Goal: Information Seeking & Learning: Learn about a topic

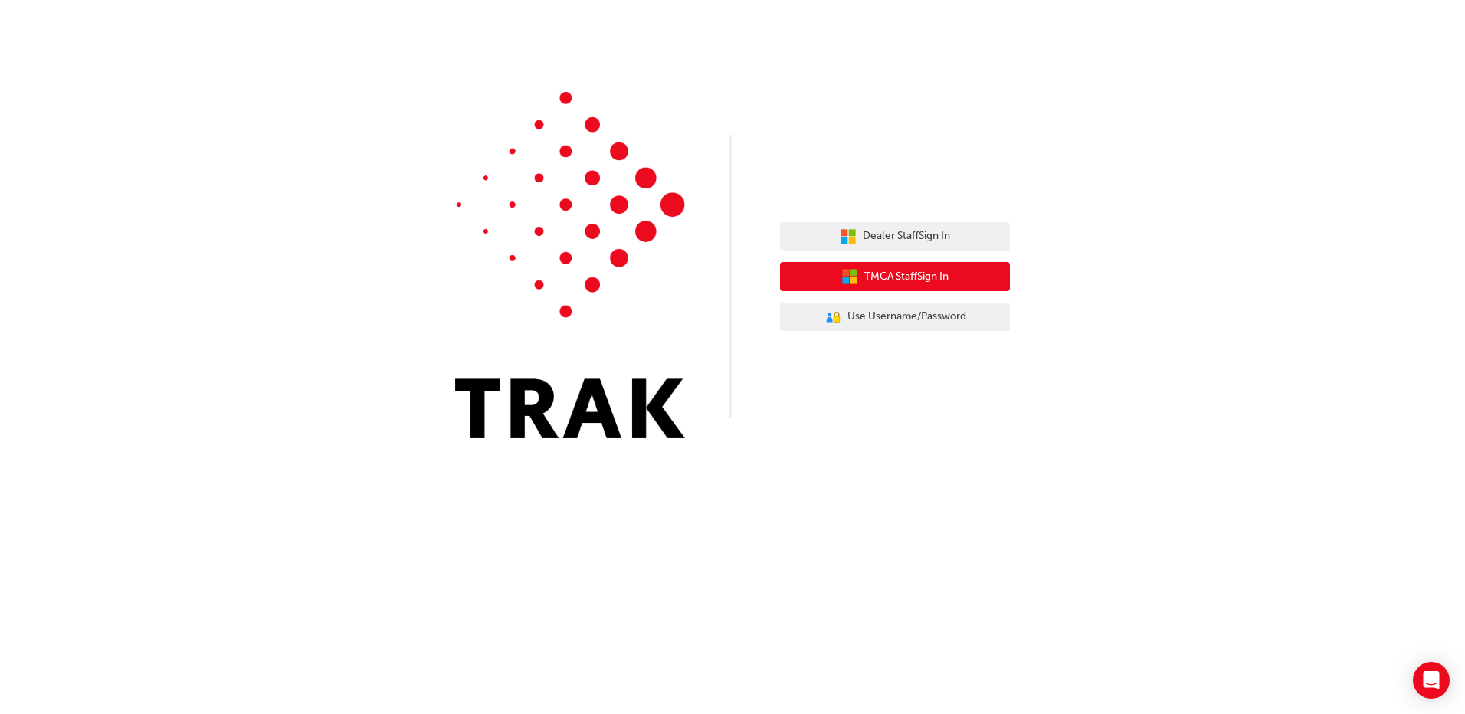
click at [907, 282] on span "TMCA Staff Sign In" at bounding box center [906, 277] width 84 height 18
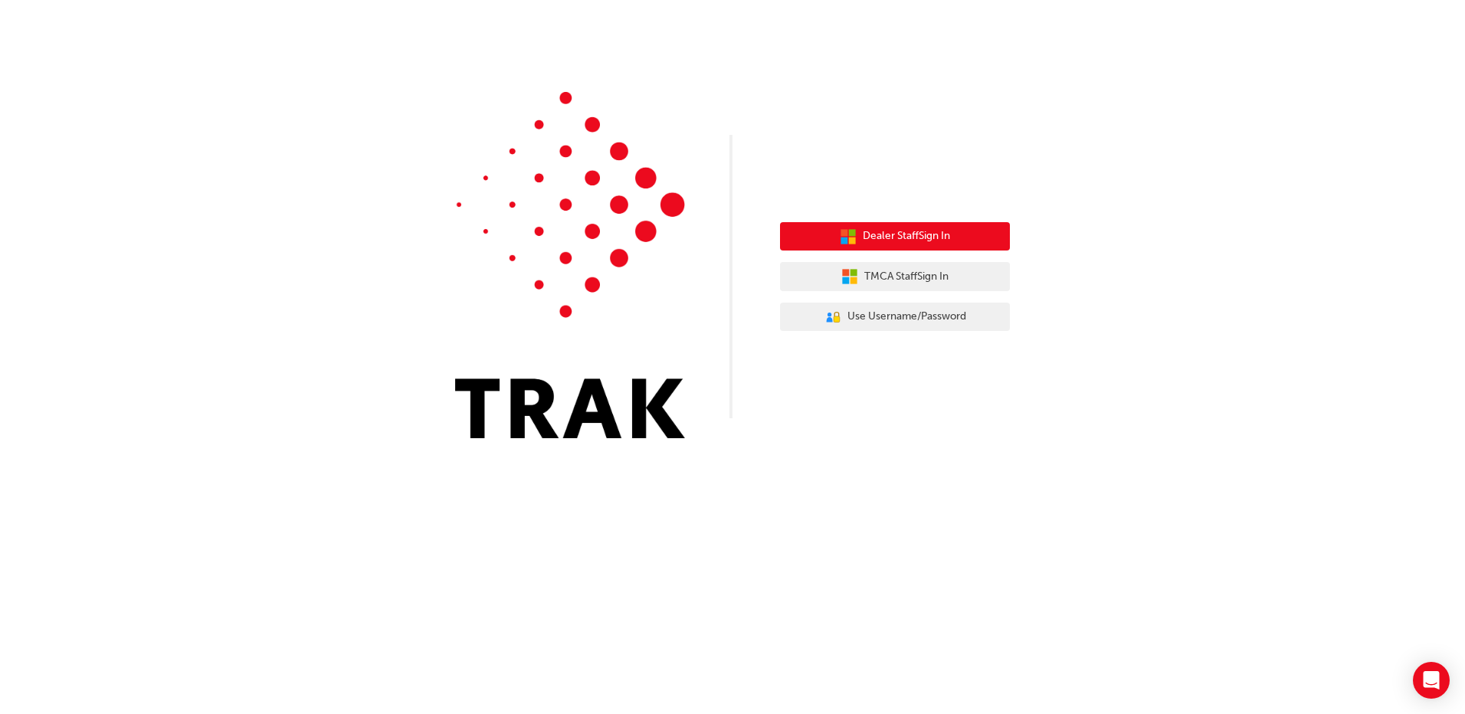
click at [899, 237] on span "Dealer Staff Sign In" at bounding box center [906, 237] width 87 height 18
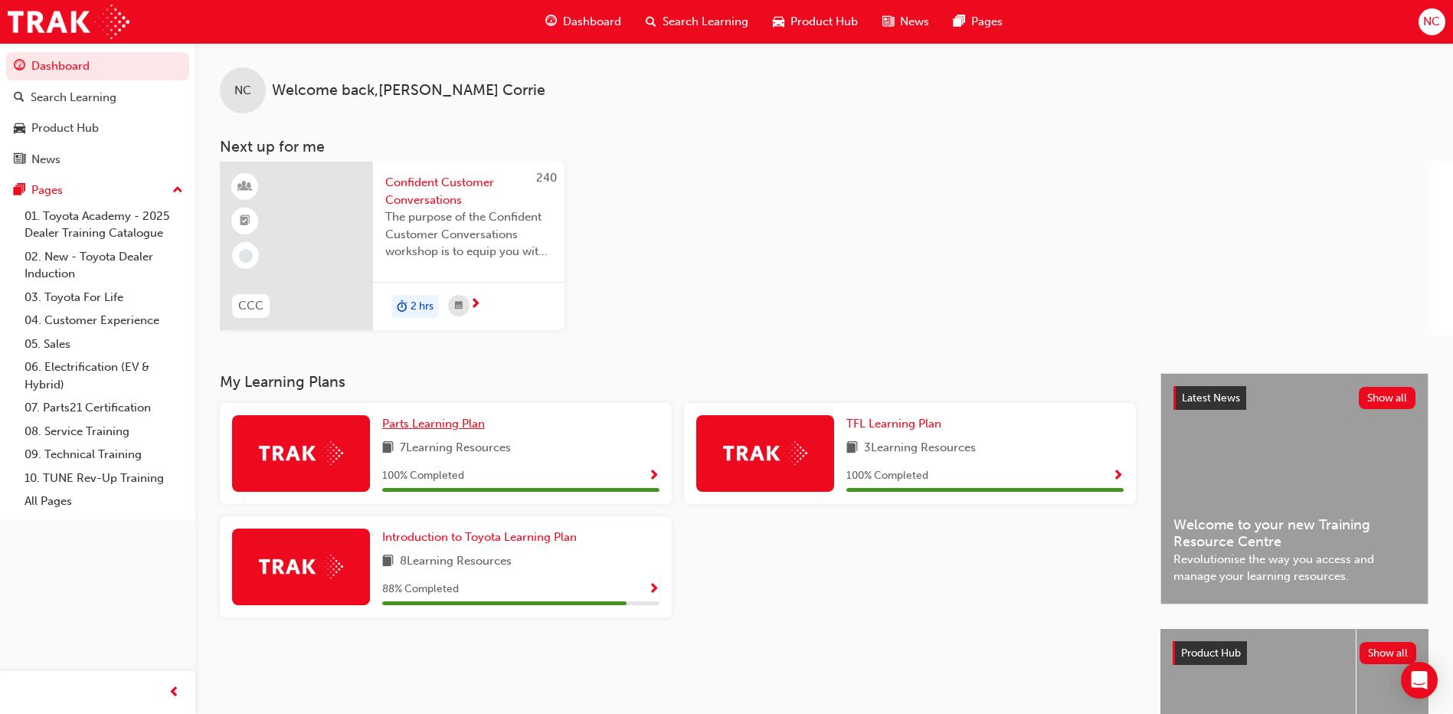
click at [434, 427] on span "Parts Learning Plan" at bounding box center [433, 424] width 103 height 14
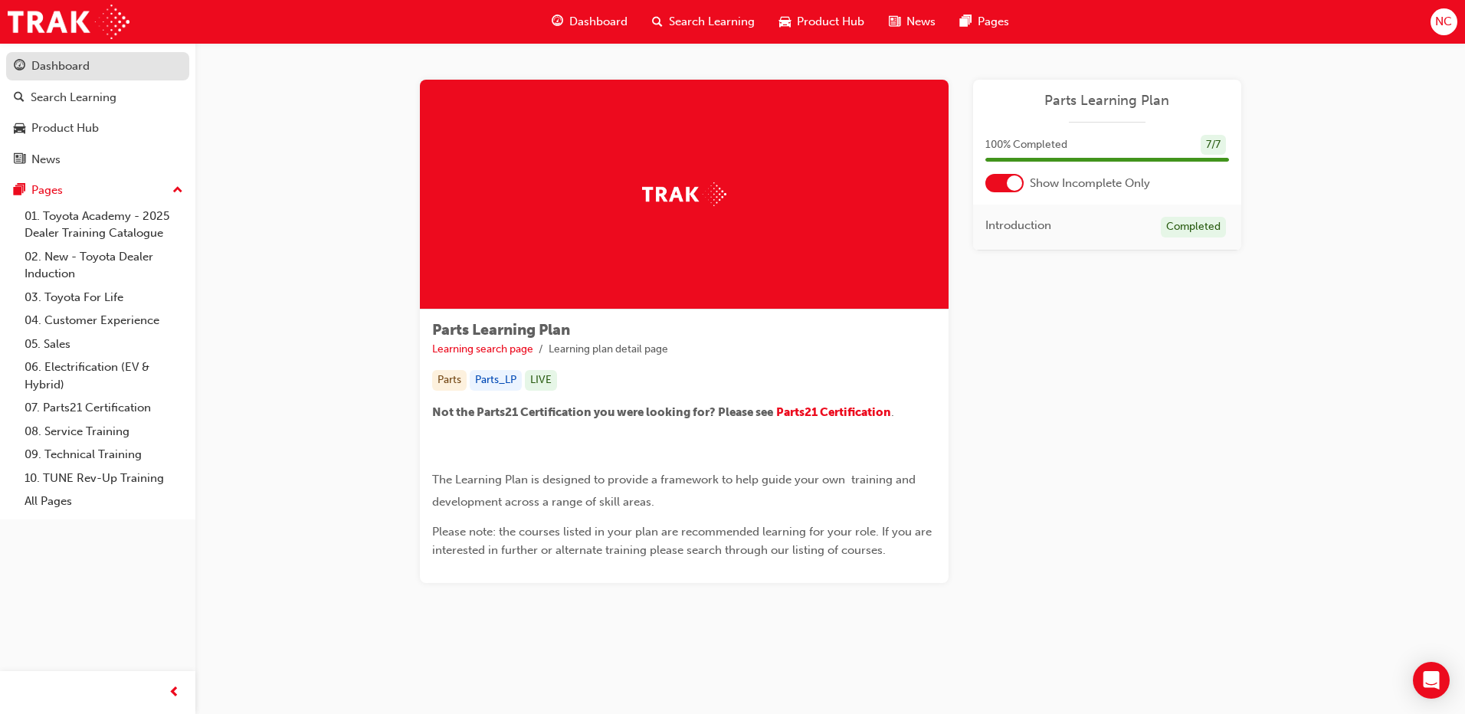
click at [72, 71] on div "Dashboard" at bounding box center [60, 66] width 58 height 18
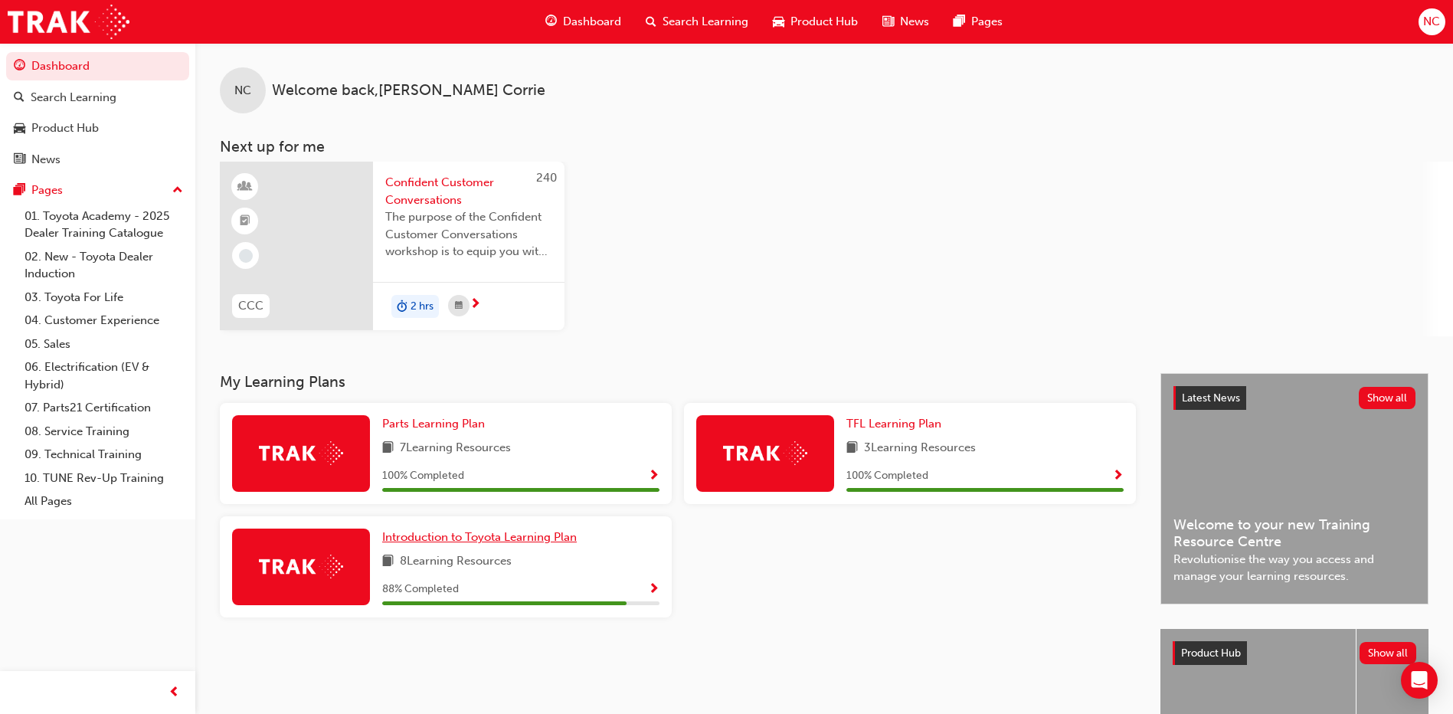
click at [455, 540] on span "Introduction to Toyota Learning Plan" at bounding box center [479, 537] width 195 height 14
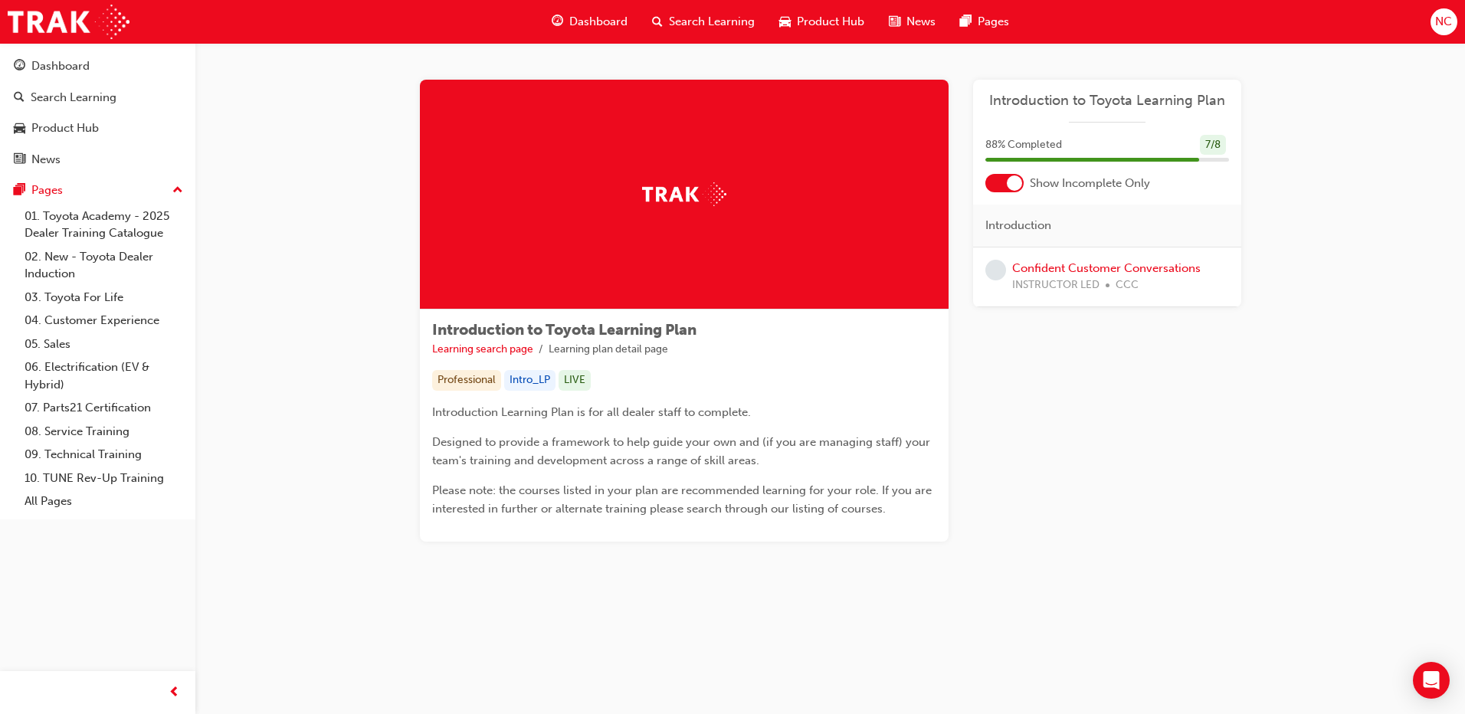
click at [1002, 184] on div at bounding box center [1004, 183] width 38 height 18
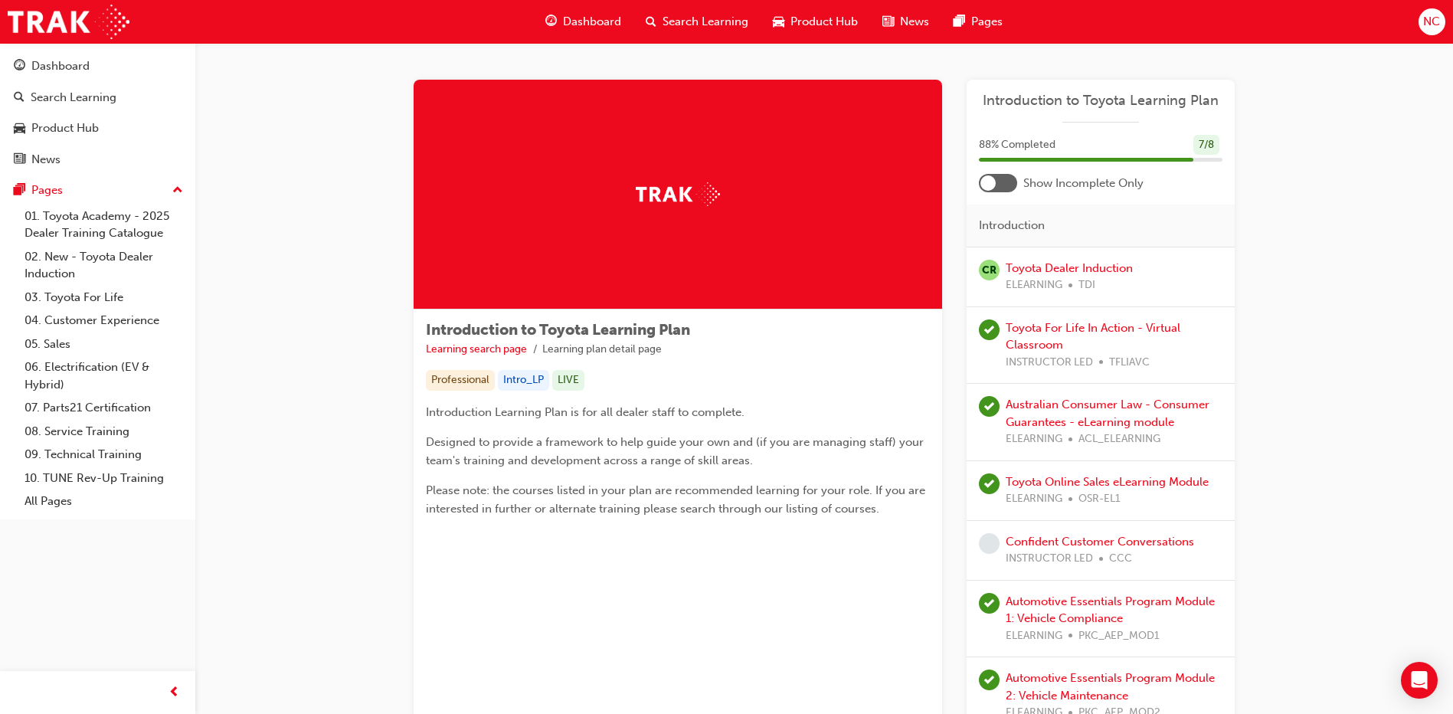
click at [1005, 180] on div at bounding box center [998, 183] width 38 height 18
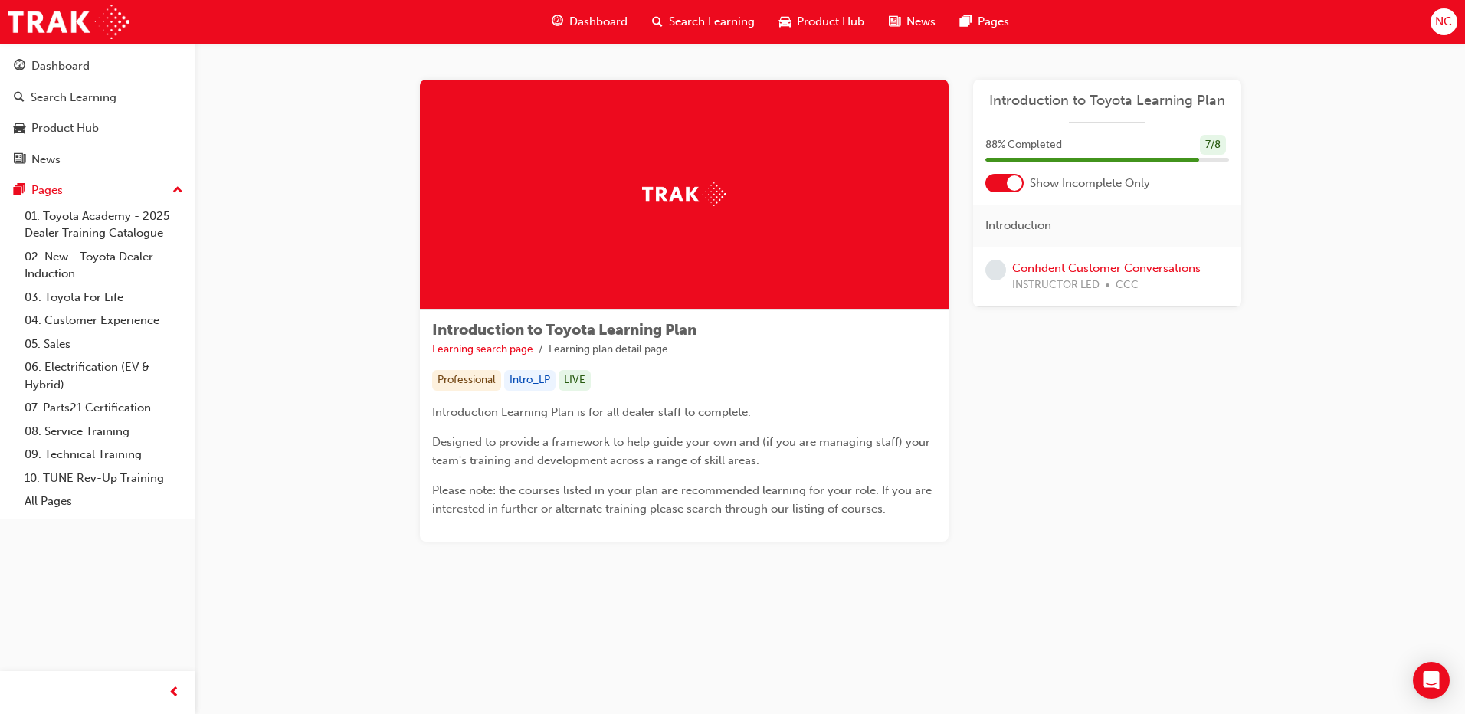
click at [1017, 177] on div at bounding box center [1014, 182] width 15 height 15
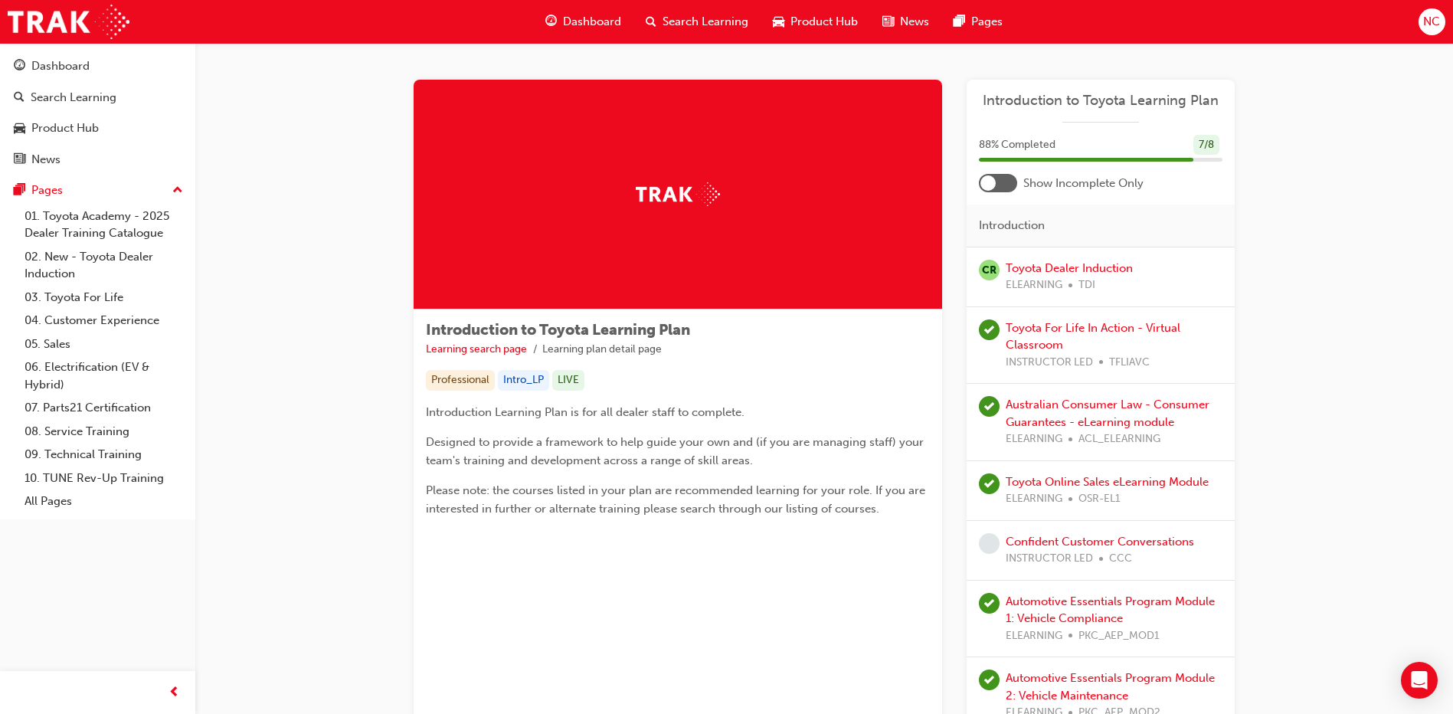
click at [1013, 179] on div at bounding box center [998, 183] width 38 height 18
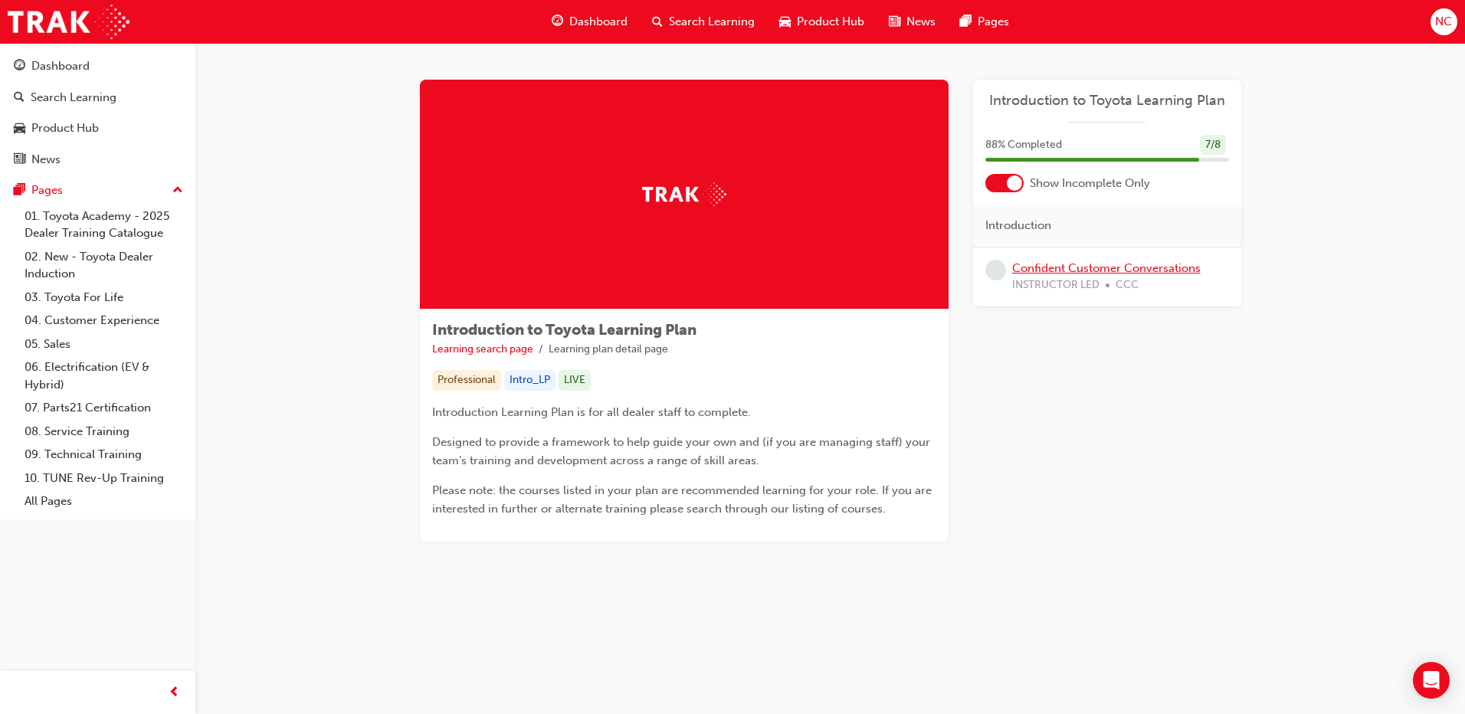
click at [1056, 267] on link "Confident Customer Conversations" at bounding box center [1106, 268] width 188 height 14
